Goal: Information Seeking & Learning: Learn about a topic

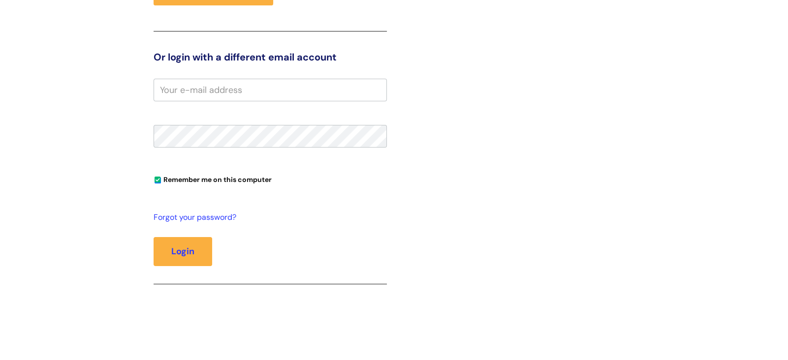
scroll to position [125, 0]
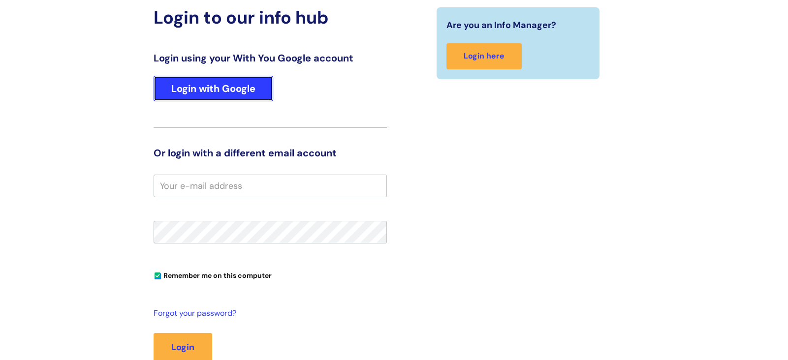
click at [198, 82] on link "Login with Google" at bounding box center [214, 89] width 120 height 26
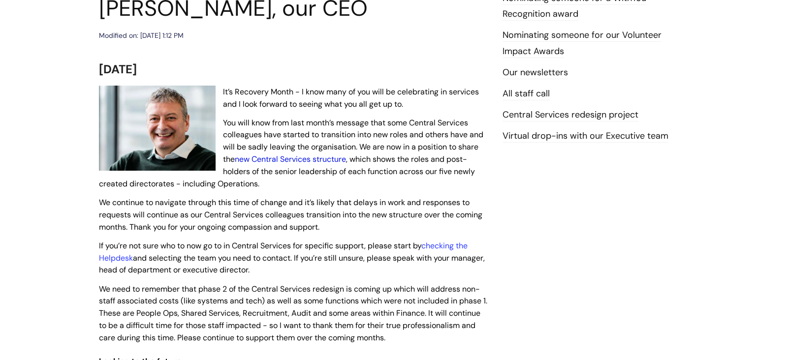
scroll to position [162, 0]
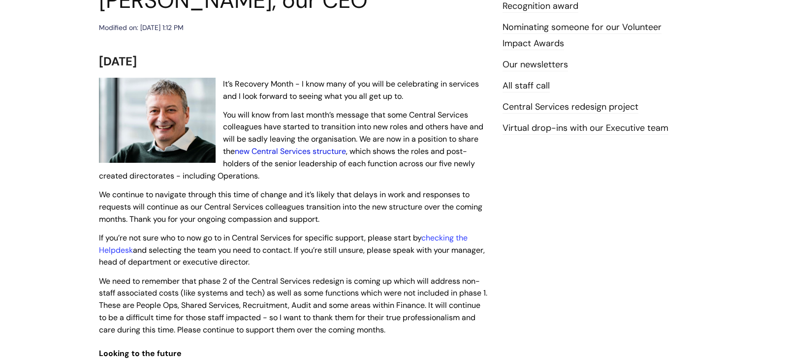
click at [284, 150] on link "new Central Services structure" at bounding box center [290, 151] width 111 height 10
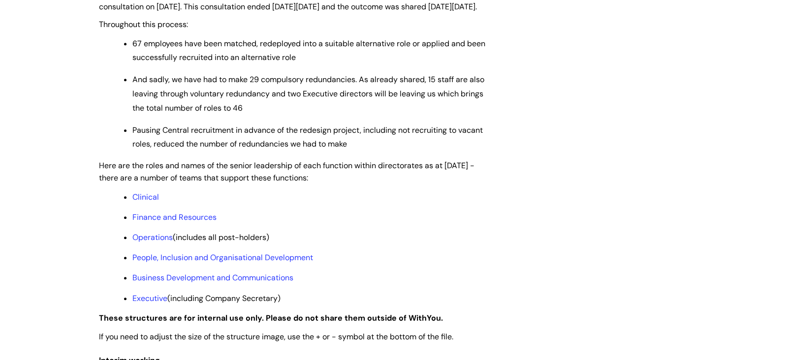
scroll to position [693, 0]
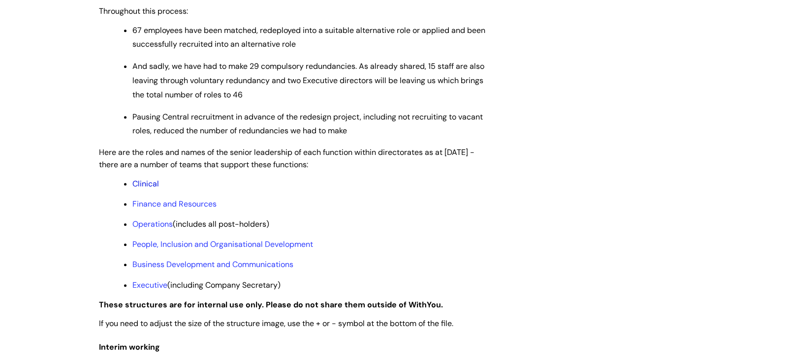
click at [150, 189] on link "Clinical" at bounding box center [145, 184] width 27 height 10
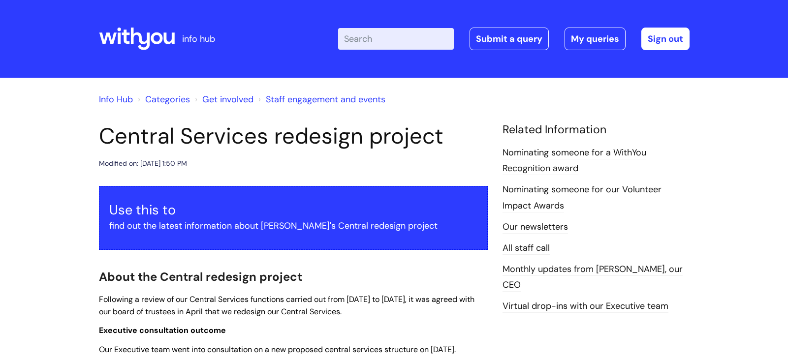
scroll to position [693, 0]
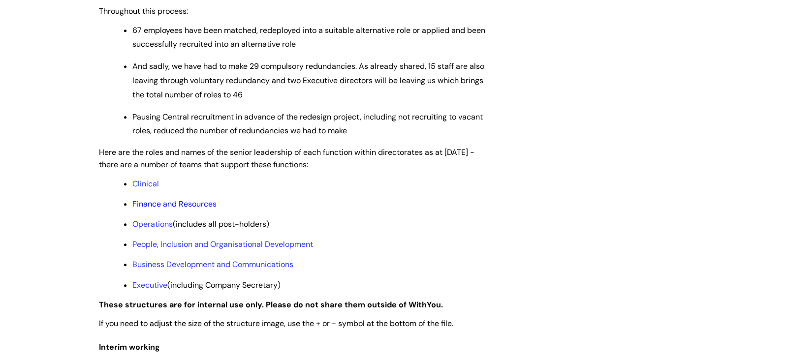
click at [193, 209] on link "Finance and Resources" at bounding box center [174, 204] width 84 height 10
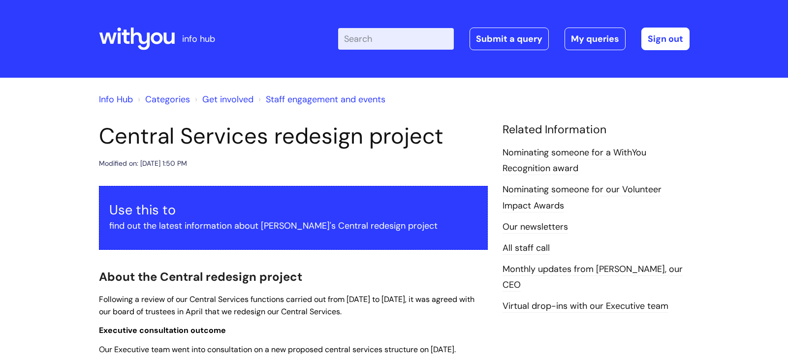
scroll to position [693, 0]
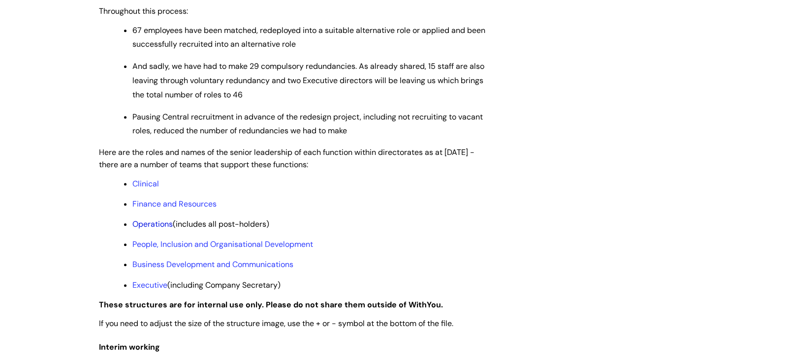
click at [155, 229] on link "Operations" at bounding box center [152, 224] width 40 height 10
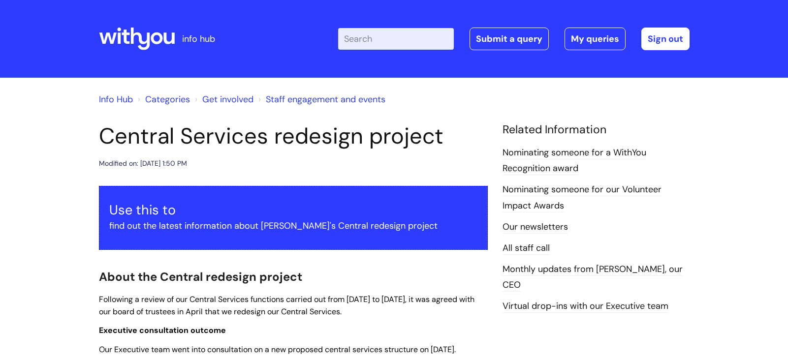
scroll to position [693, 0]
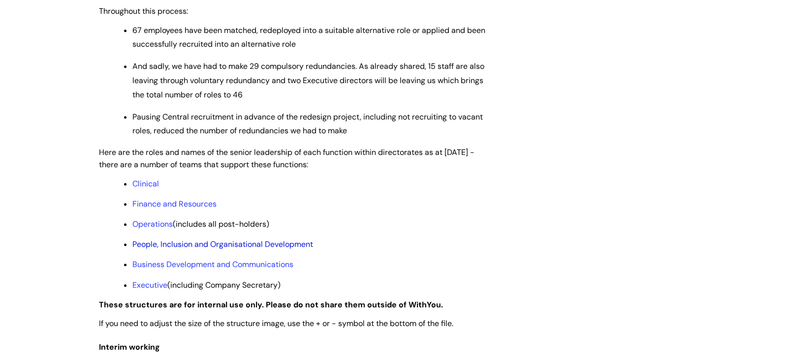
click at [239, 250] on link "People, Inclusion and Organisational Development" at bounding box center [222, 244] width 181 height 10
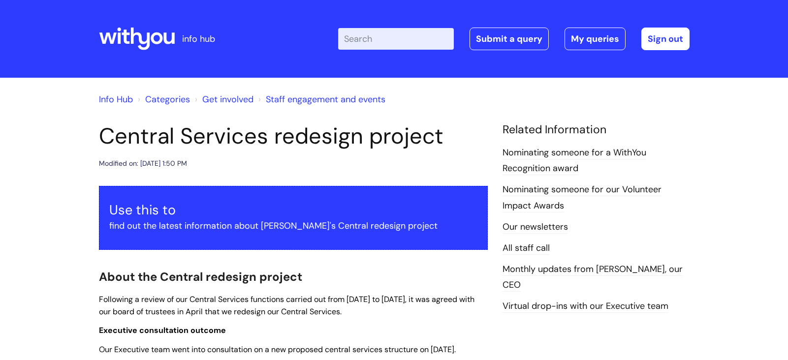
scroll to position [693, 0]
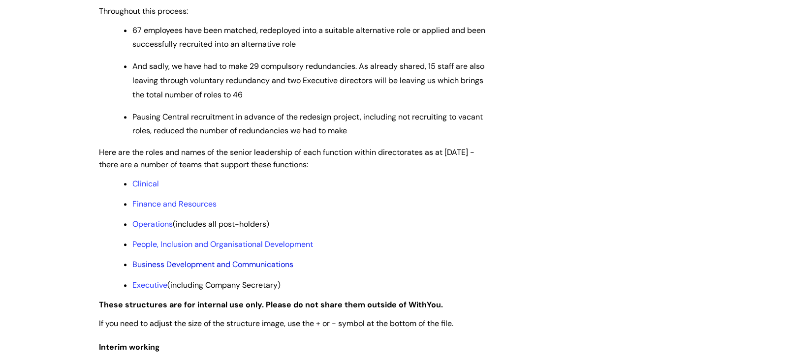
click at [213, 270] on link "Business Development and Communications" at bounding box center [212, 264] width 161 height 10
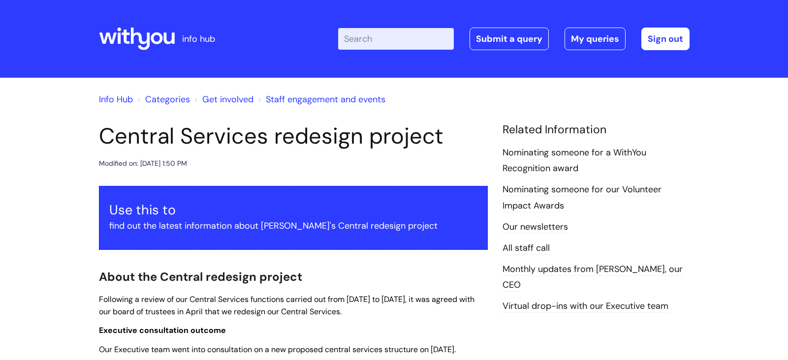
scroll to position [693, 0]
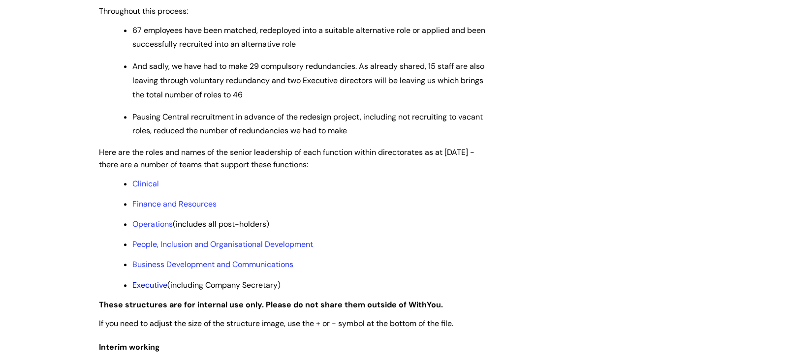
click at [156, 290] on link "Executive" at bounding box center [149, 285] width 35 height 10
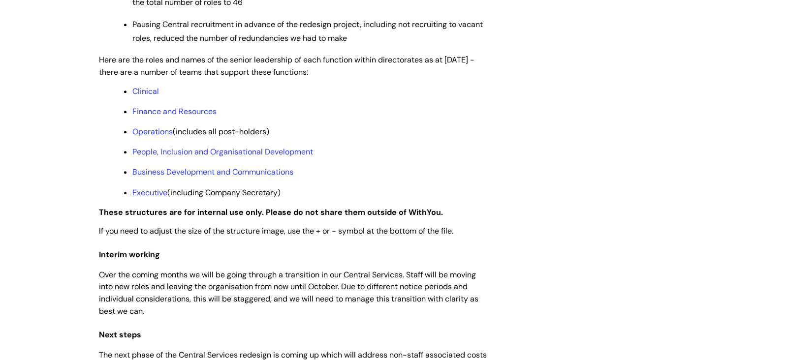
scroll to position [785, 0]
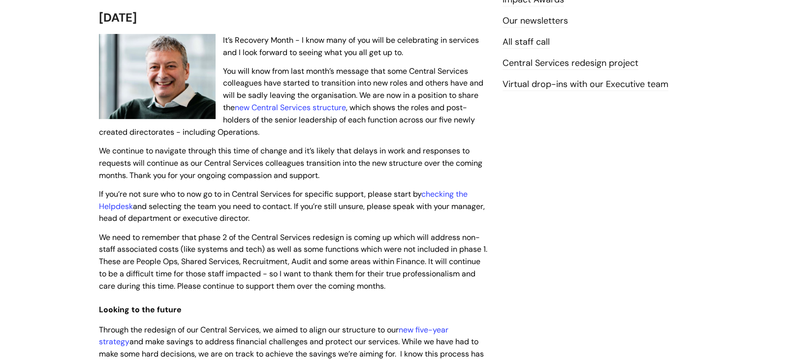
scroll to position [209, 0]
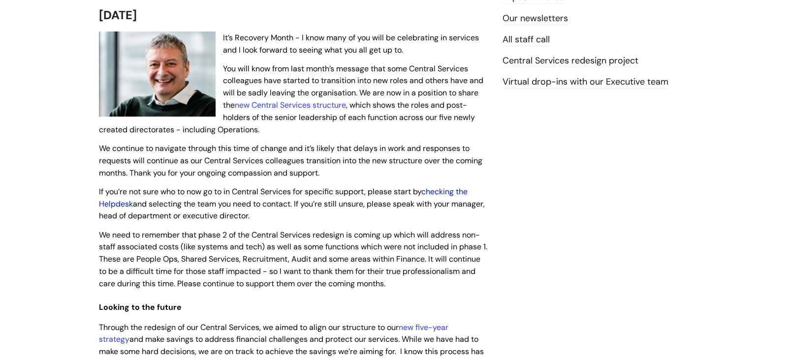
click at [450, 191] on link "checking the Helpdesk" at bounding box center [283, 198] width 369 height 23
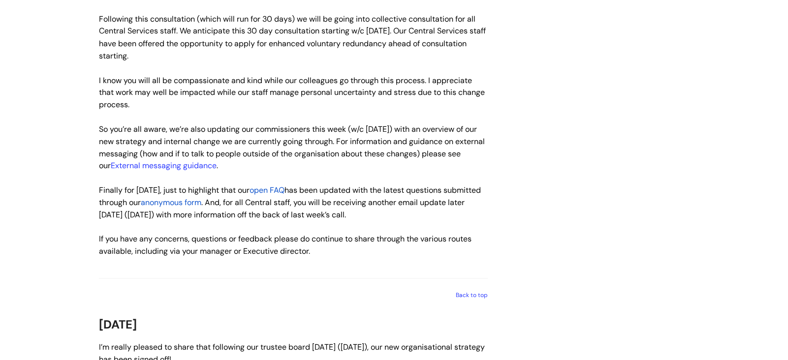
scroll to position [2213, 0]
